Goal: Transaction & Acquisition: Purchase product/service

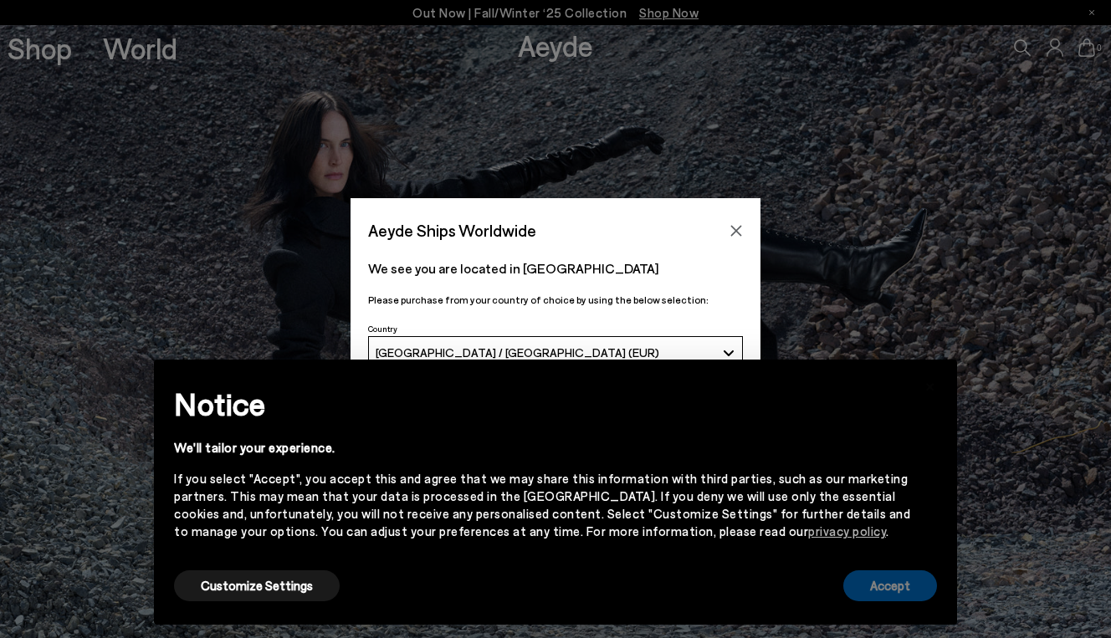
click at [907, 590] on button "Accept" at bounding box center [890, 585] width 94 height 31
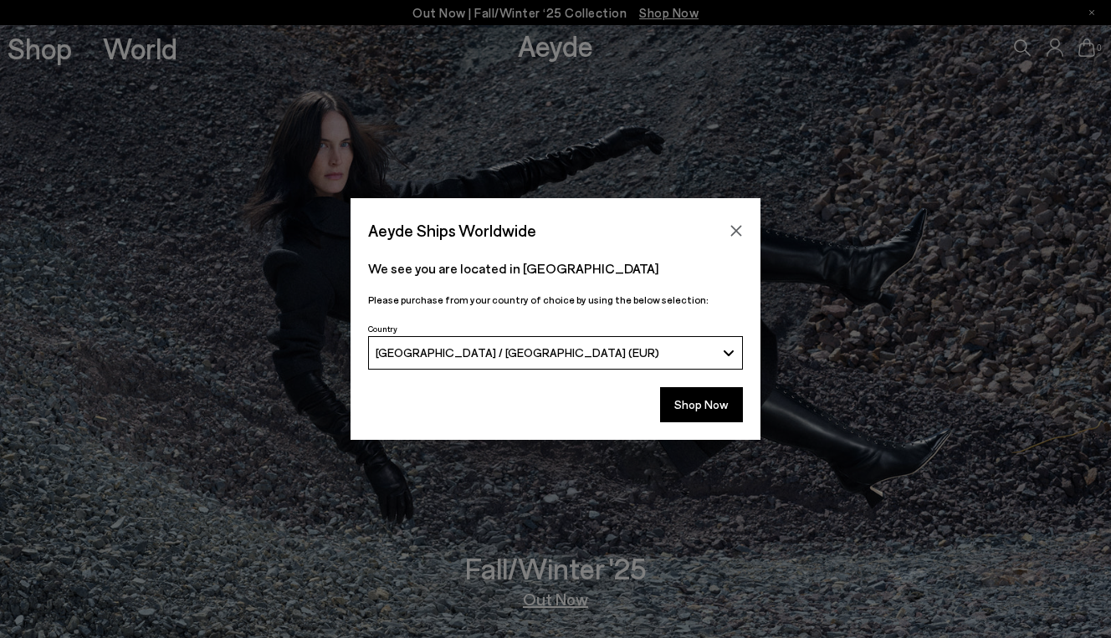
click at [54, 59] on div "Aeyde Ships Worldwide We see you are located in Nederland Please purchase from …" at bounding box center [555, 319] width 1111 height 638
click at [729, 418] on button "Shop Now" at bounding box center [701, 404] width 83 height 35
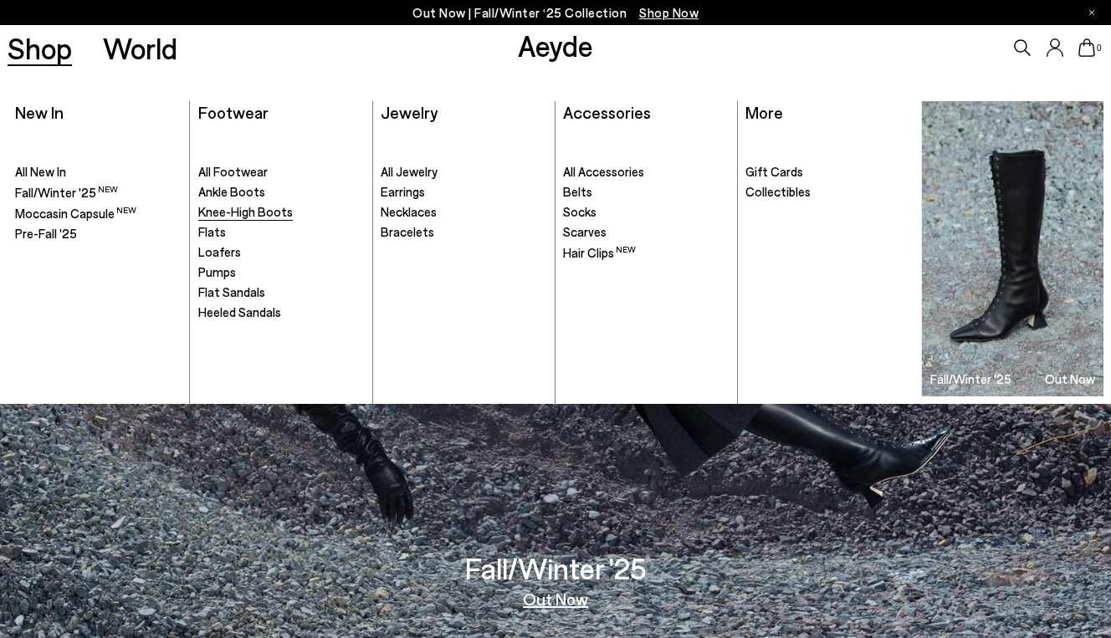
click at [238, 212] on span "Knee-High Boots" at bounding box center [245, 211] width 95 height 15
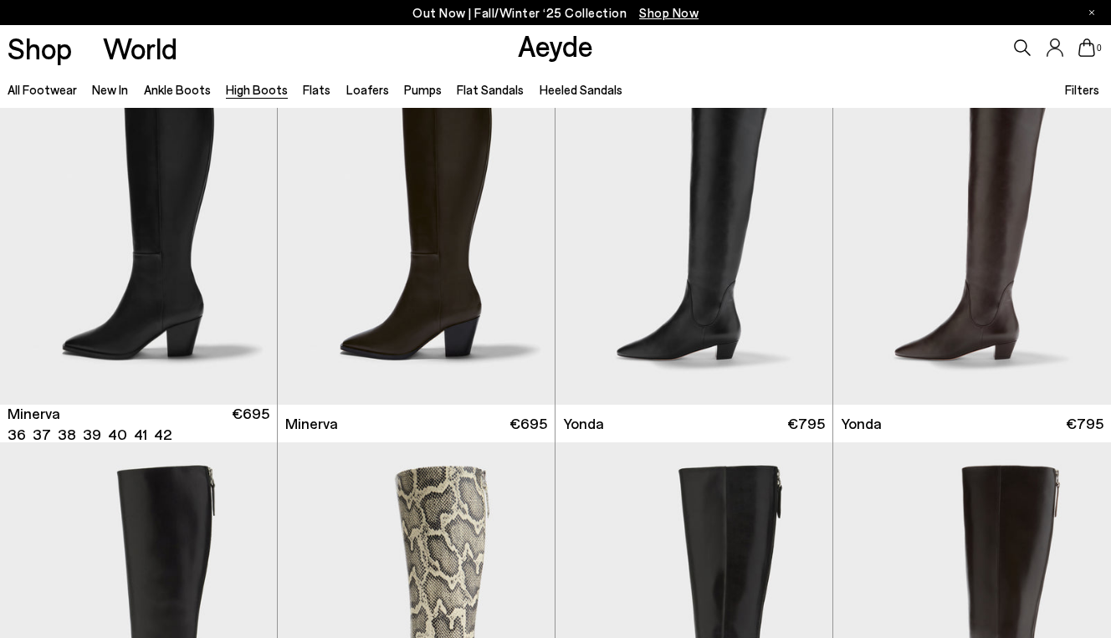
scroll to position [846, 0]
